Goal: Information Seeking & Learning: Learn about a topic

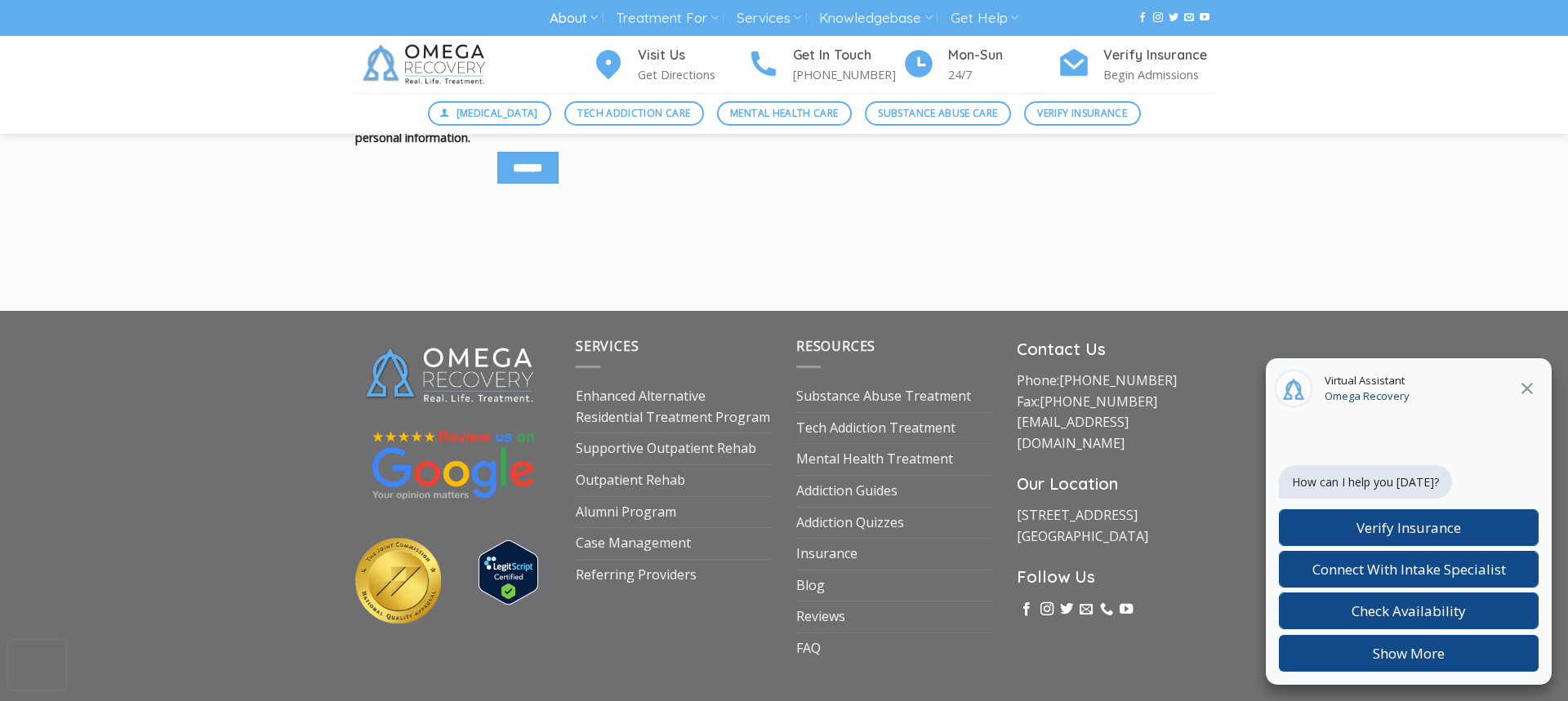
scroll to position [8032, 0]
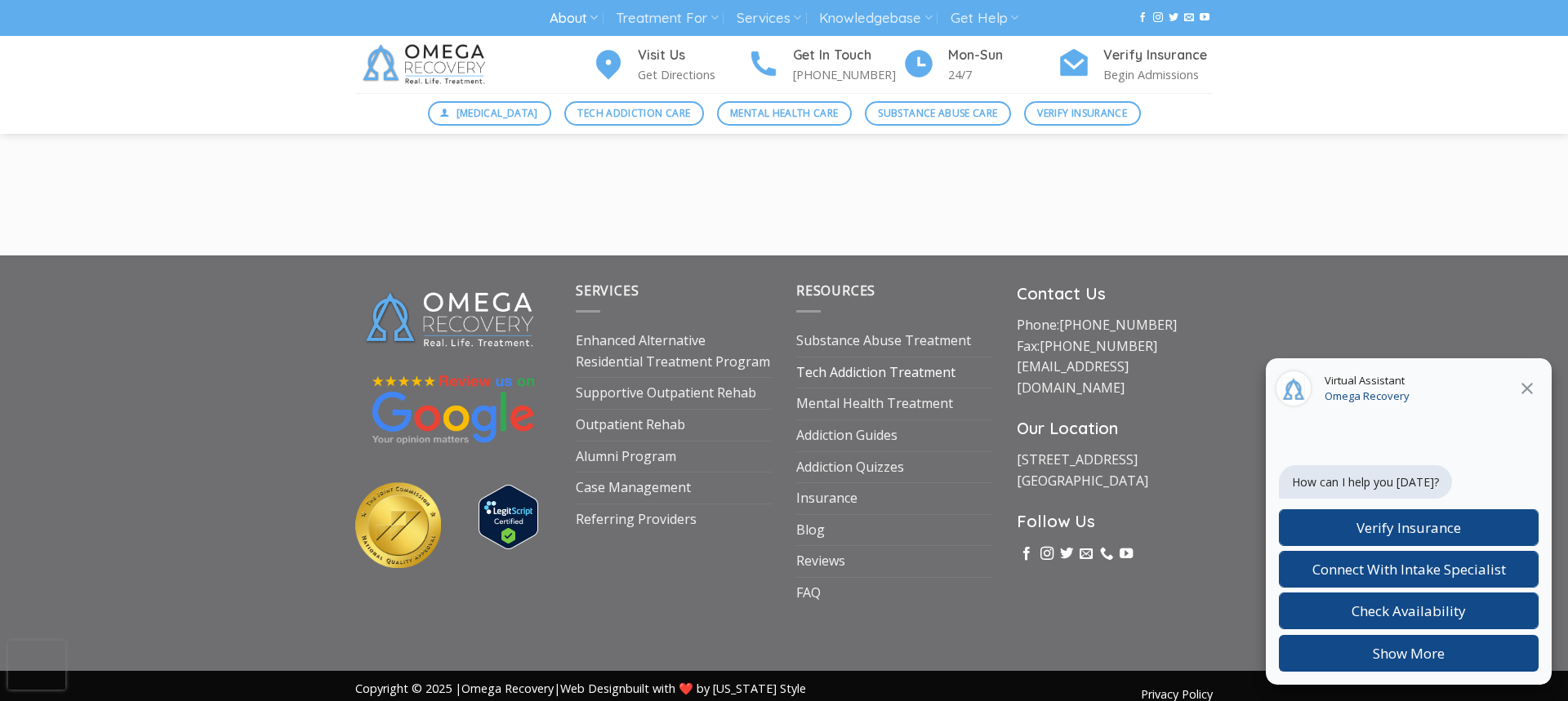
click at [895, 358] on link "Tech Addiction Treatment" at bounding box center [876, 373] width 159 height 31
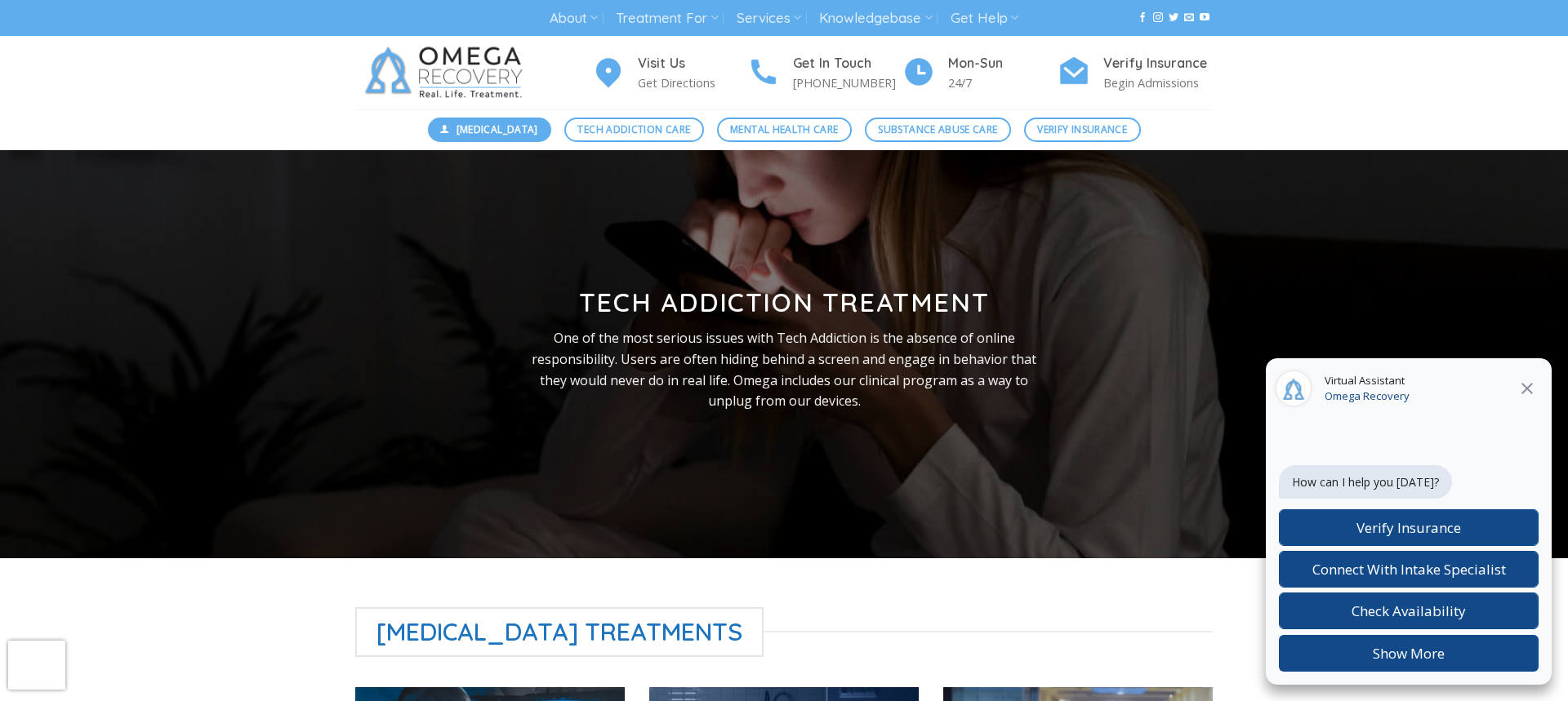
click at [489, 130] on span "[MEDICAL_DATA]" at bounding box center [498, 129] width 82 height 16
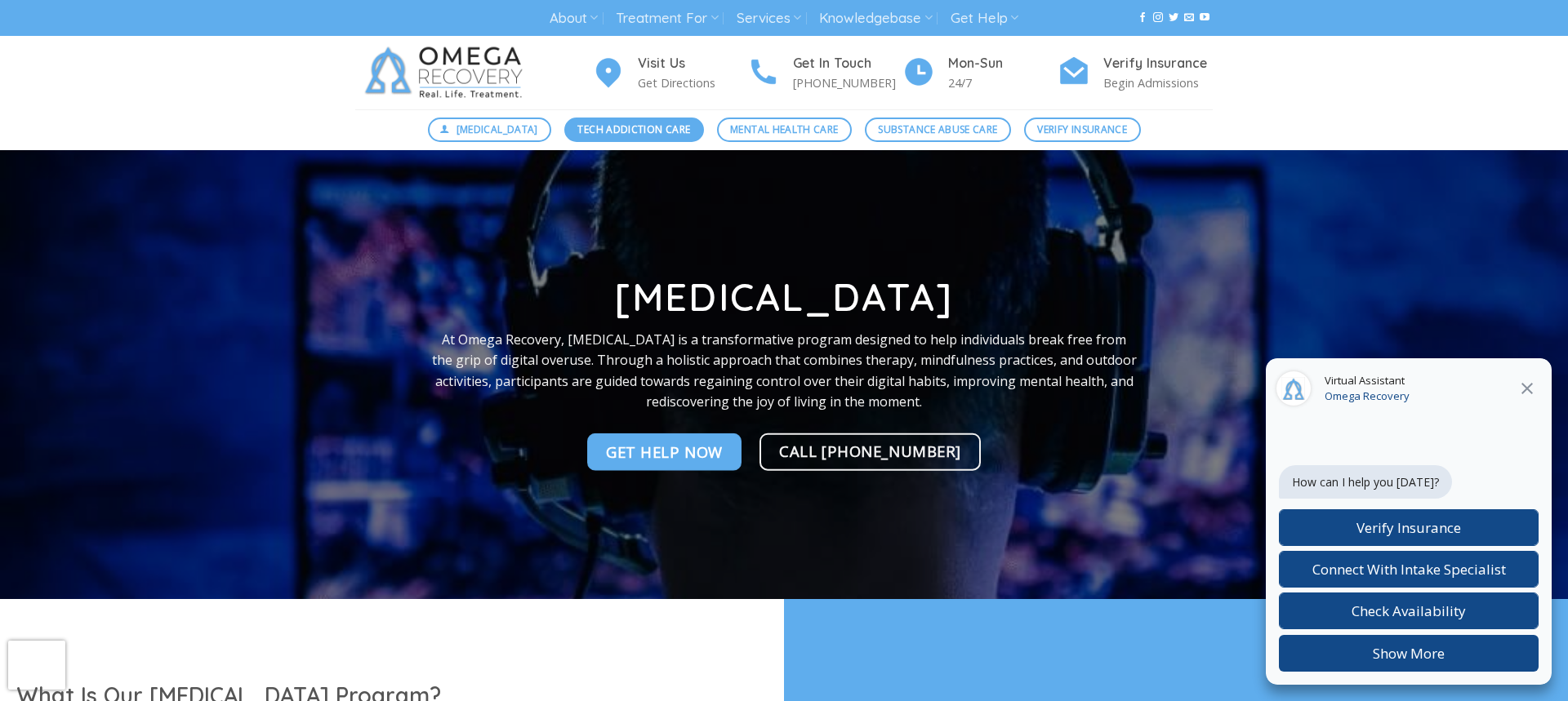
click at [627, 130] on span "Tech Addiction Care" at bounding box center [634, 129] width 113 height 16
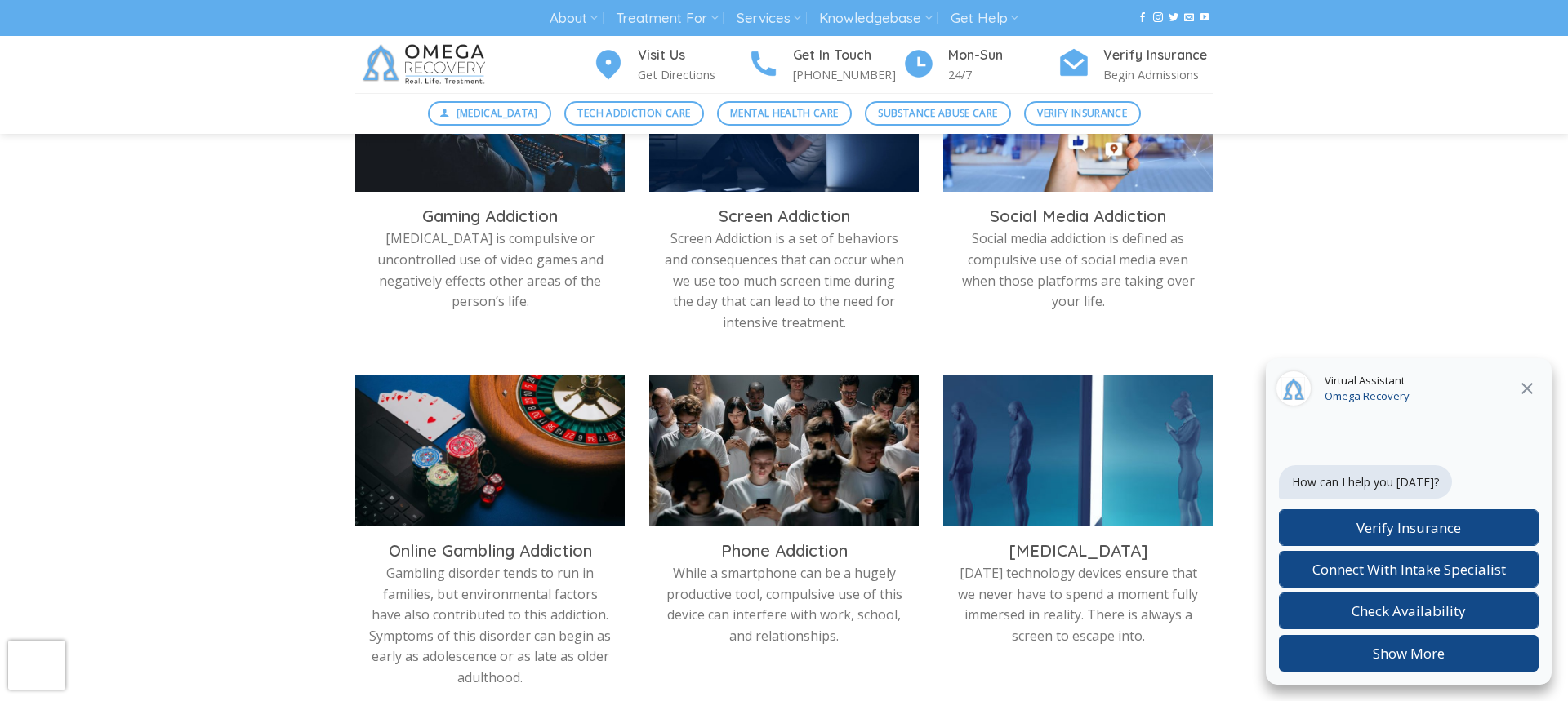
scroll to position [713, 0]
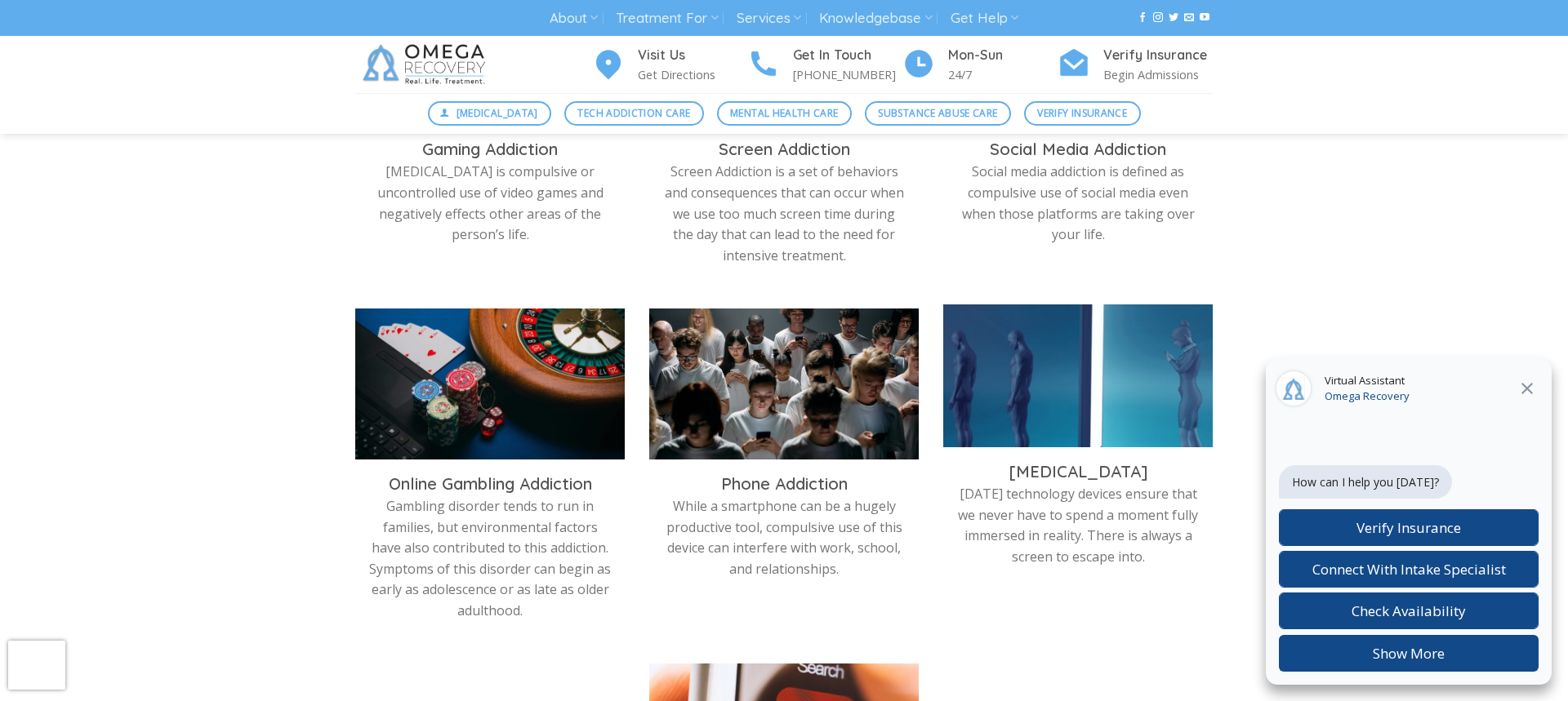
click at [1035, 377] on img at bounding box center [1078, 380] width 270 height 151
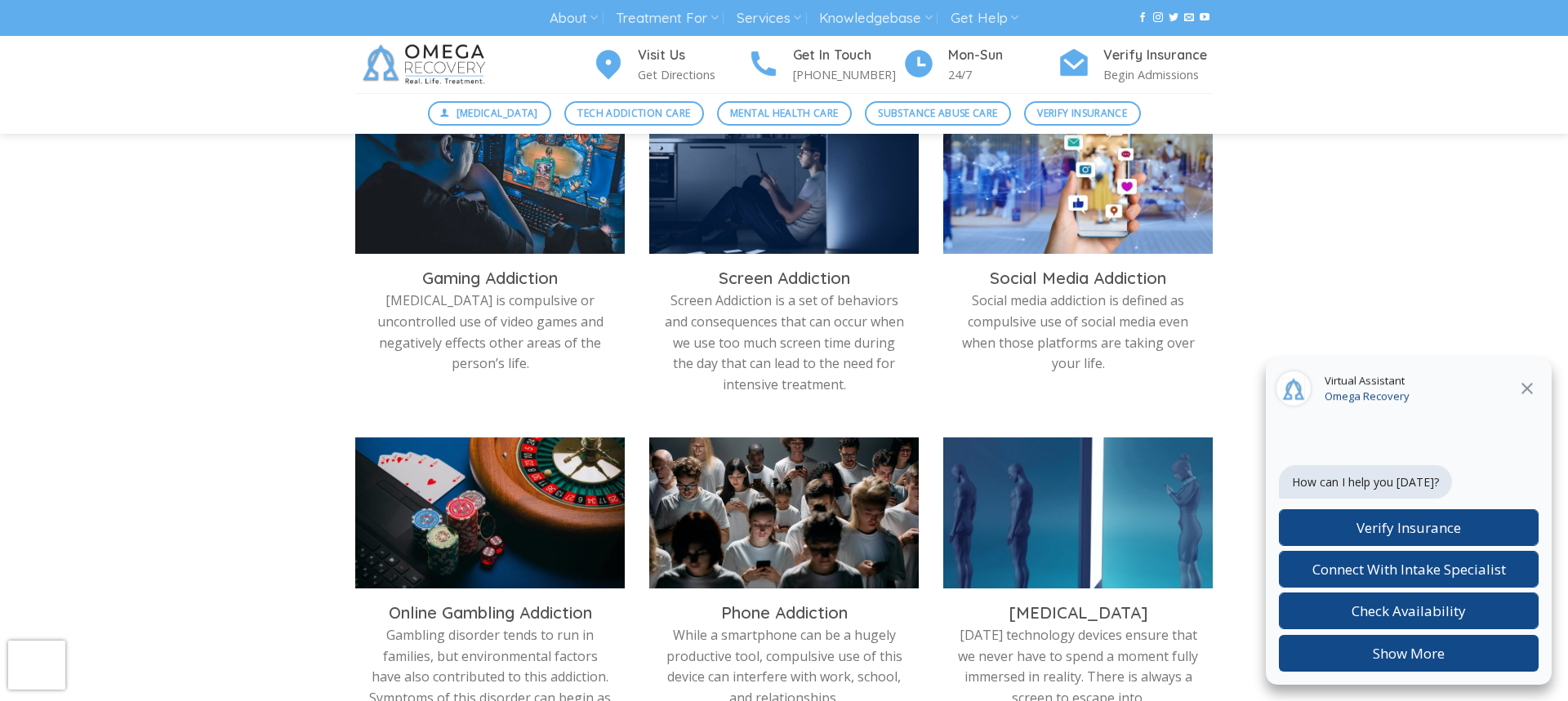
scroll to position [583, 0]
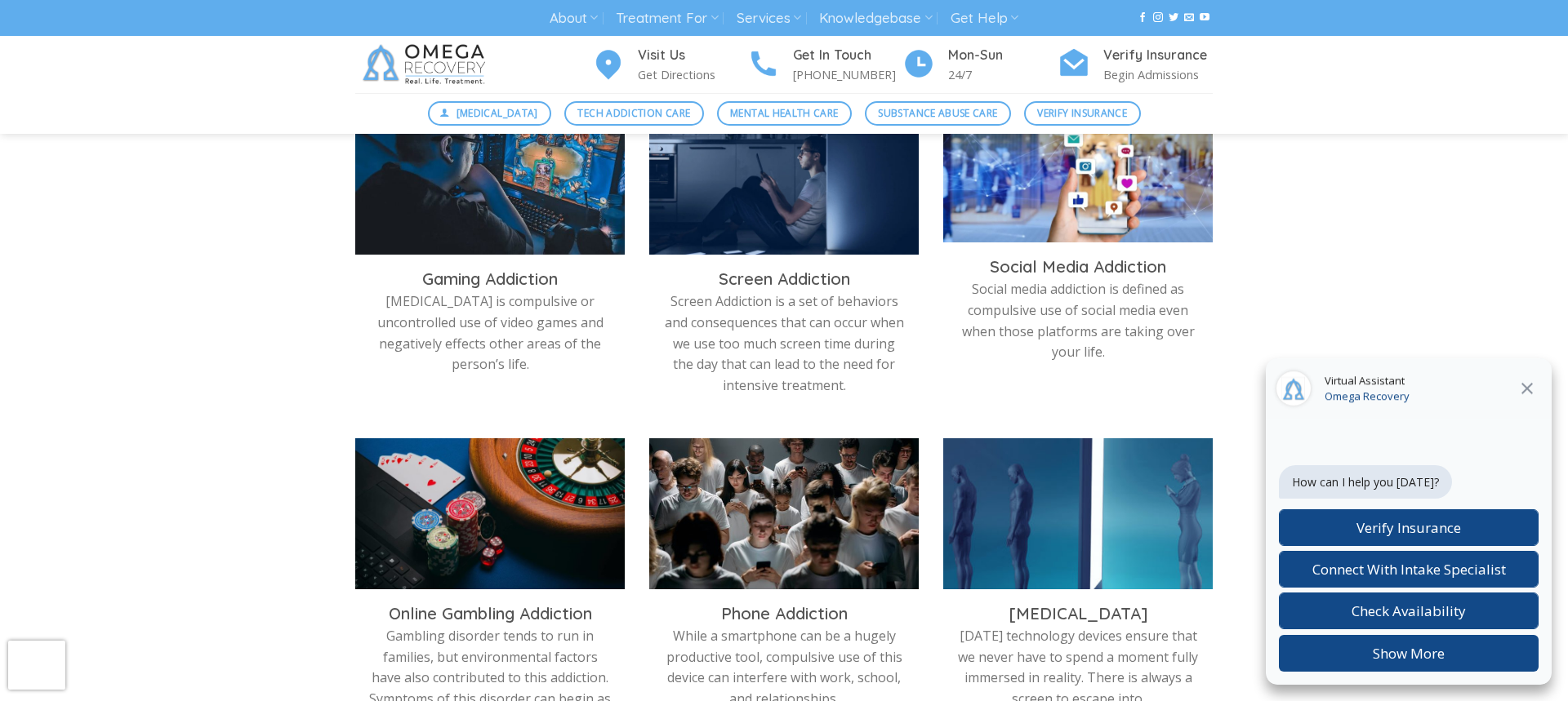
click at [1028, 197] on img at bounding box center [1078, 175] width 270 height 151
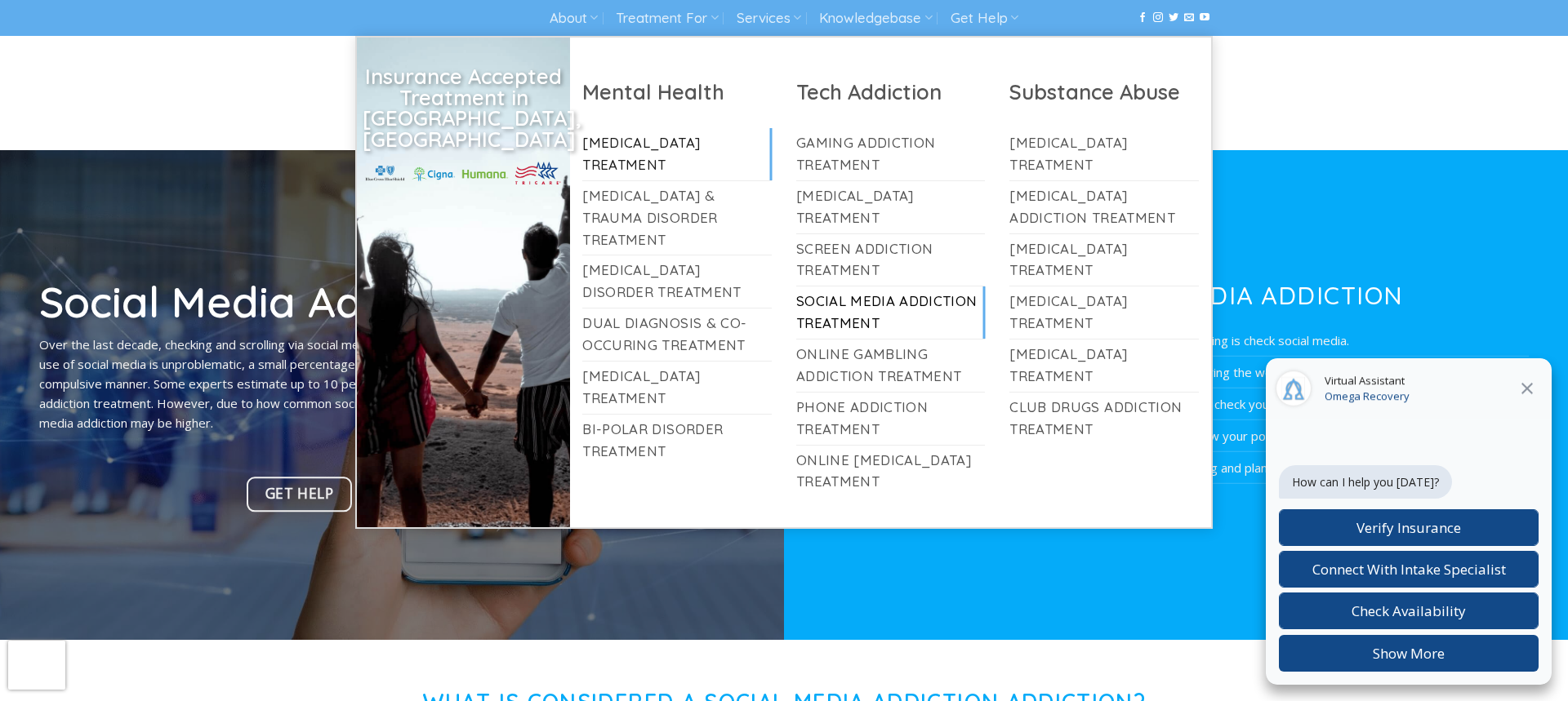
click at [670, 145] on link "[MEDICAL_DATA] Treatment" at bounding box center [677, 154] width 190 height 52
